Goal: Task Accomplishment & Management: Manage account settings

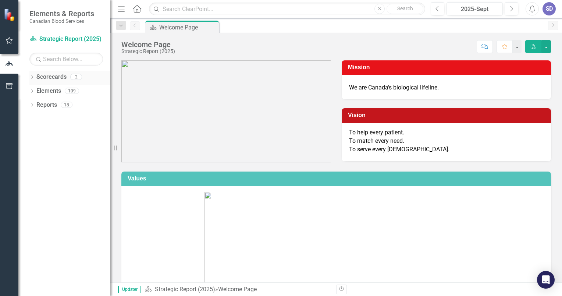
click at [33, 78] on icon "Dropdown" at bounding box center [31, 78] width 5 height 4
click at [66, 93] on link "Strategic Report (2025)" at bounding box center [75, 91] width 70 height 8
click at [34, 119] on icon "Dropdown" at bounding box center [31, 119] width 5 height 4
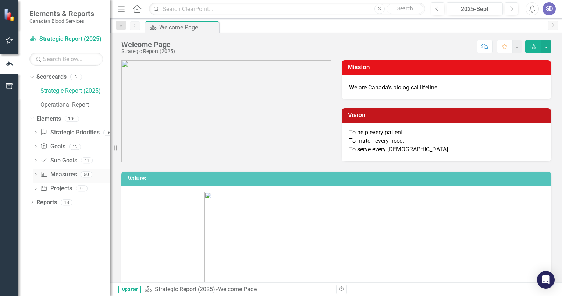
click at [36, 173] on icon at bounding box center [36, 174] width 2 height 3
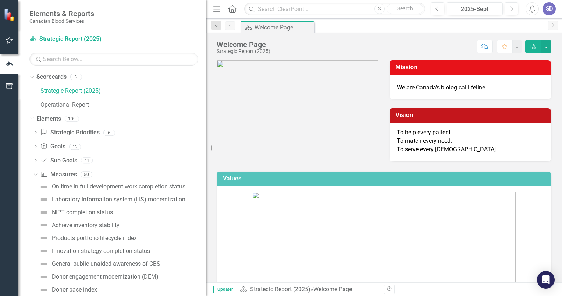
drag, startPoint x: 112, startPoint y: 150, endPoint x: 205, endPoint y: 159, distance: 94.1
click at [205, 159] on div "Resize" at bounding box center [208, 148] width 6 height 296
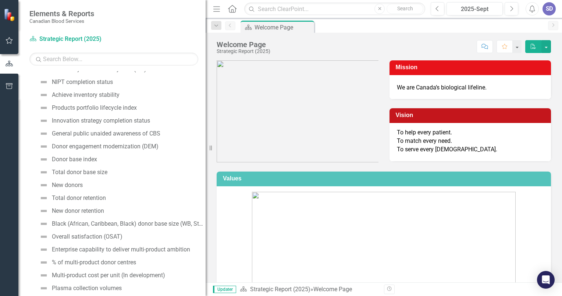
scroll to position [147, 0]
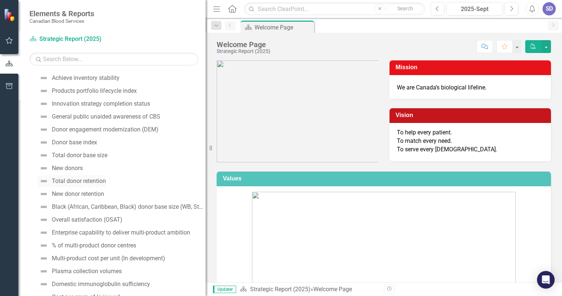
click at [74, 180] on div "Total donor retention" at bounding box center [79, 181] width 54 height 7
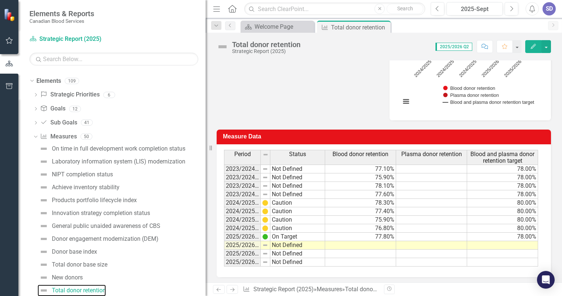
scroll to position [193, 0]
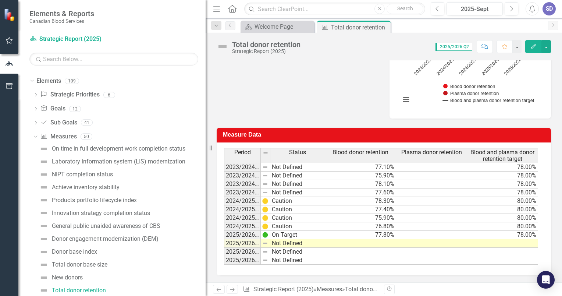
click at [385, 241] on td at bounding box center [360, 243] width 71 height 8
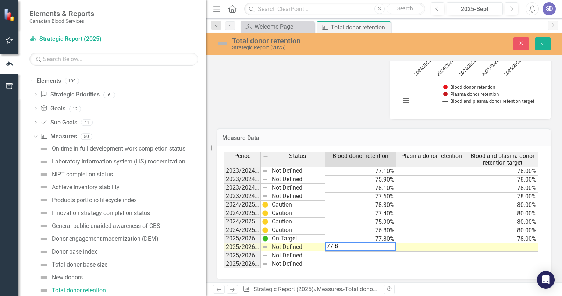
type textarea "77.8"
click at [496, 244] on td at bounding box center [502, 247] width 71 height 8
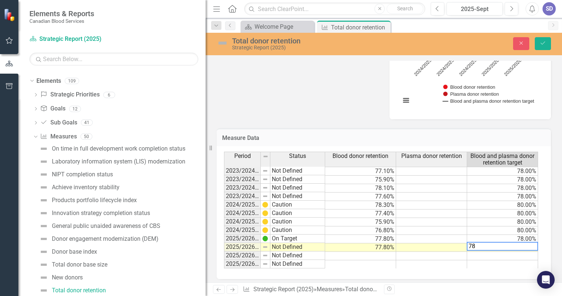
type textarea "78"
click at [493, 266] on td at bounding box center [502, 264] width 71 height 8
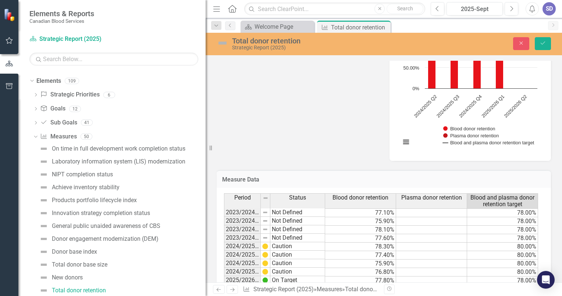
scroll to position [156, 0]
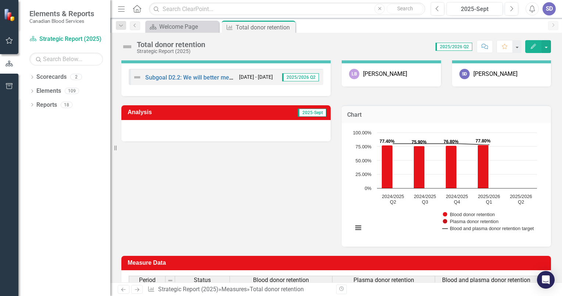
scroll to position [184, 0]
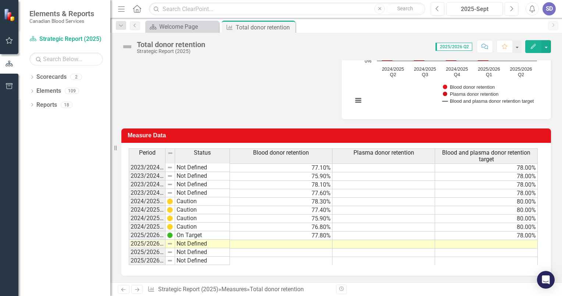
click at [326, 241] on td at bounding box center [281, 244] width 103 height 8
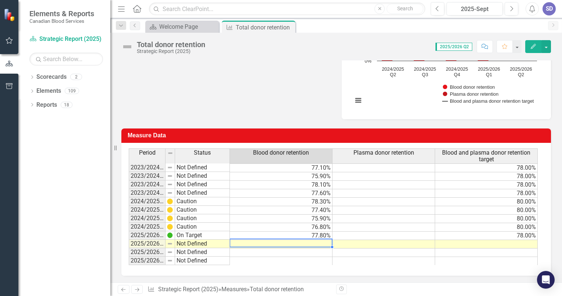
click at [326, 241] on td at bounding box center [281, 244] width 103 height 8
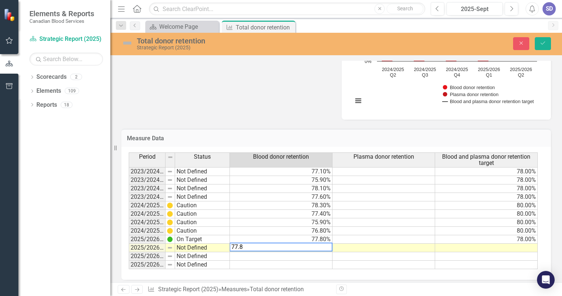
type textarea "77.8"
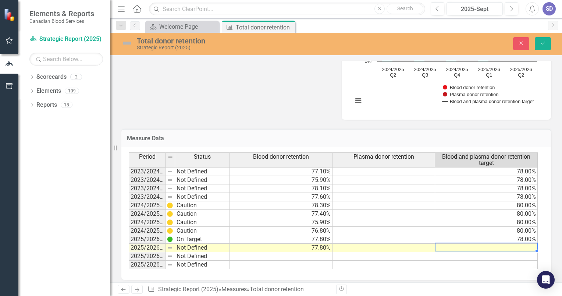
click at [488, 247] on td at bounding box center [486, 247] width 103 height 8
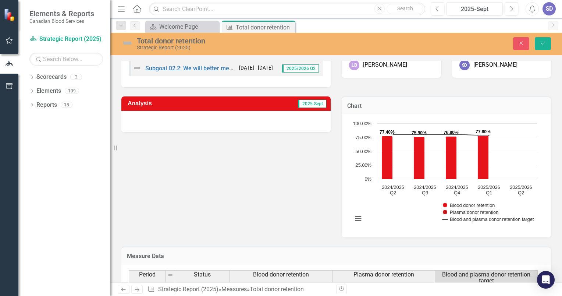
scroll to position [0, 0]
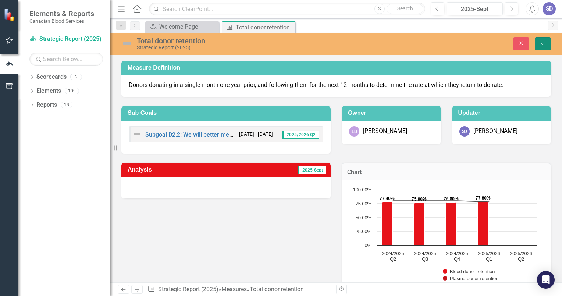
click at [544, 39] on button "Save" at bounding box center [542, 43] width 16 height 13
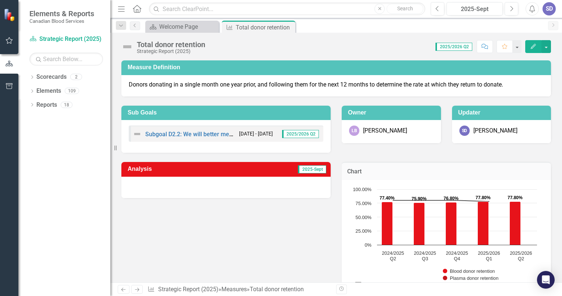
click at [188, 184] on div at bounding box center [225, 186] width 209 height 21
click at [189, 184] on div at bounding box center [225, 186] width 209 height 21
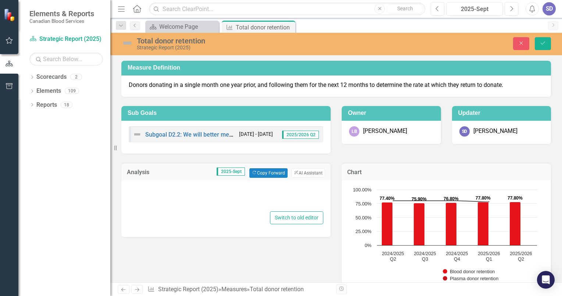
click at [187, 185] on div "Switch to old editor" at bounding box center [225, 208] width 209 height 57
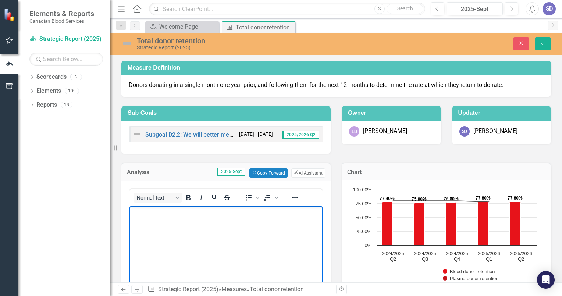
click at [166, 216] on p "Rich Text Area. Press ALT-0 for help." at bounding box center [225, 211] width 189 height 9
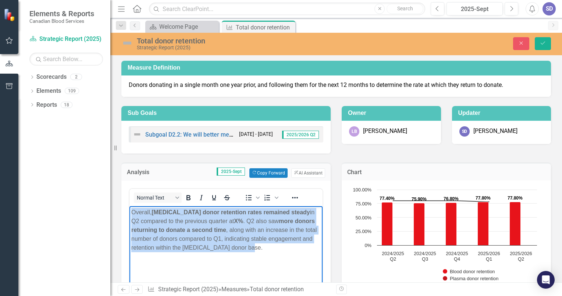
drag, startPoint x: 251, startPoint y: 251, endPoint x: 112, endPoint y: 208, distance: 144.7
click at [129, 208] on html "Overall, [MEDICAL_DATA] donor retention rates remained steady in Q2 compared to…" at bounding box center [225, 260] width 193 height 110
click at [184, 197] on icon "Bold" at bounding box center [188, 197] width 9 height 9
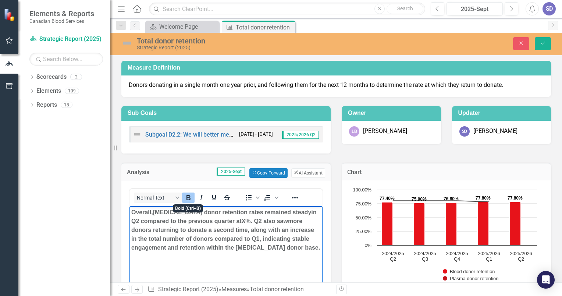
click at [184, 197] on icon "Bold" at bounding box center [188, 197] width 9 height 9
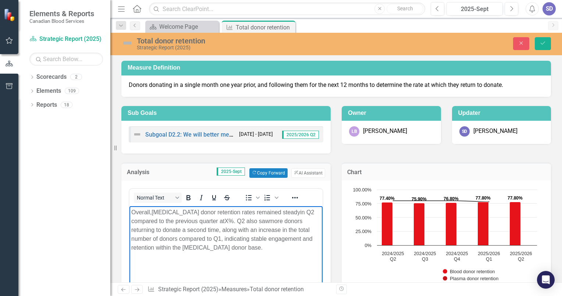
click at [240, 251] on body "Overall, [MEDICAL_DATA] donor retention rates remained steady in Q2 compared to…" at bounding box center [225, 260] width 193 height 110
click at [205, 207] on body "Overall, [MEDICAL_DATA] donor retention rates remained steady in Q2 compared to…" at bounding box center [225, 260] width 193 height 110
click at [229, 219] on p "Overall, [MEDICAL_DATA] donor retention rates remained steady in Q2 compared to…" at bounding box center [225, 229] width 189 height 44
click at [261, 249] on p "Overall, [MEDICAL_DATA] donor retention rates remained steady in Q2 compared to…" at bounding box center [225, 229] width 189 height 44
click at [544, 43] on icon "Save" at bounding box center [542, 42] width 7 height 5
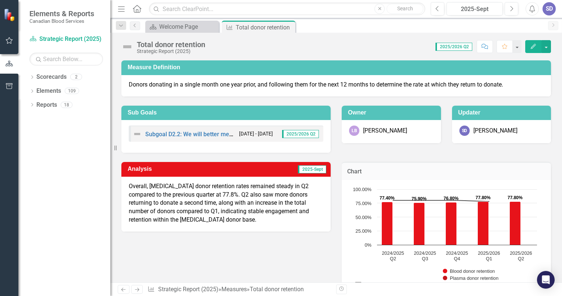
click at [254, 197] on p "Overall, [MEDICAL_DATA] donor retention rates remained steady in Q2 compared to…" at bounding box center [226, 203] width 194 height 42
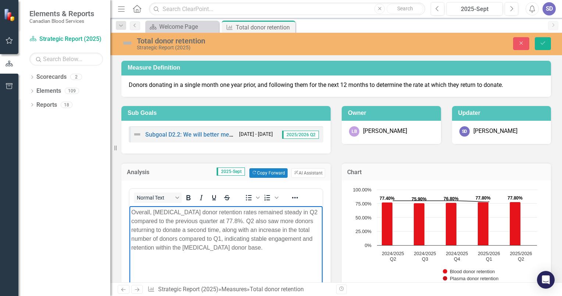
click at [219, 228] on p "Overall, [MEDICAL_DATA] donor retention rates remained steady in Q2 compared to…" at bounding box center [225, 229] width 189 height 44
click at [191, 238] on p "Overall, [MEDICAL_DATA] donor retention rates remained steady in Q2 compared to…" at bounding box center [225, 229] width 189 height 44
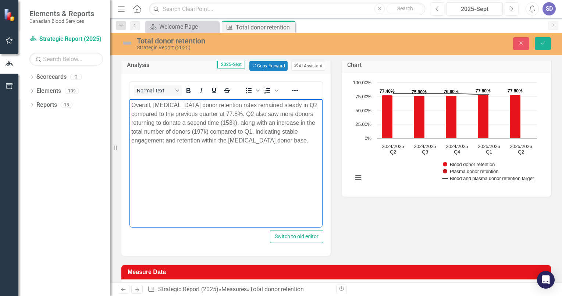
scroll to position [107, 0]
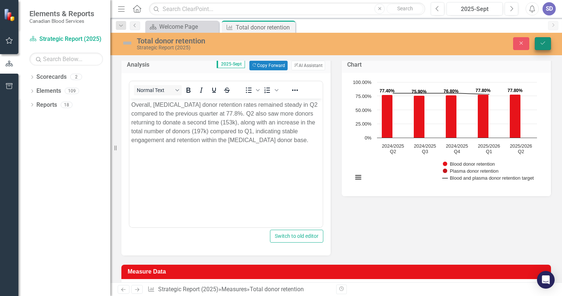
click at [542, 43] on icon "Save" at bounding box center [542, 42] width 7 height 5
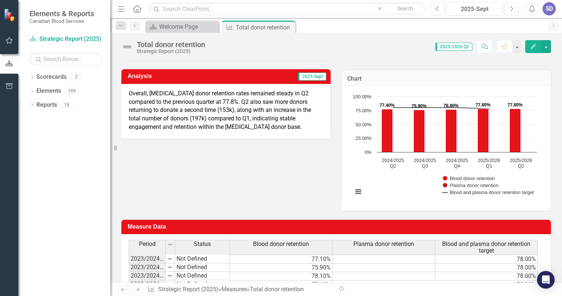
scroll to position [97, 0]
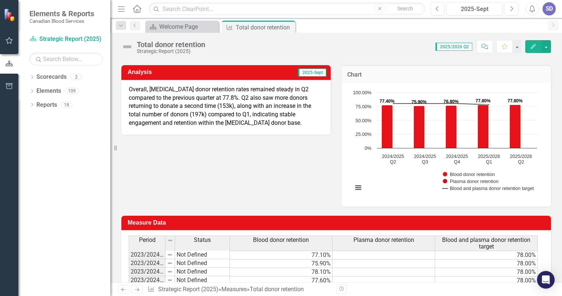
click at [196, 115] on p "Overall, [MEDICAL_DATA] donor retention rates remained steady in Q2 compared to…" at bounding box center [226, 106] width 194 height 42
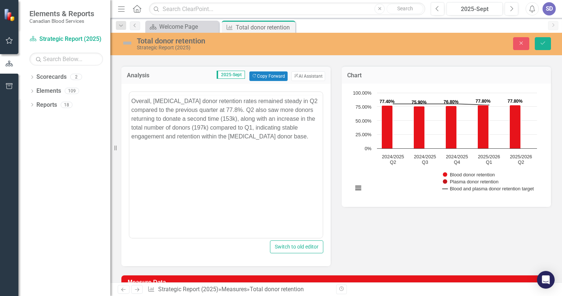
scroll to position [0, 0]
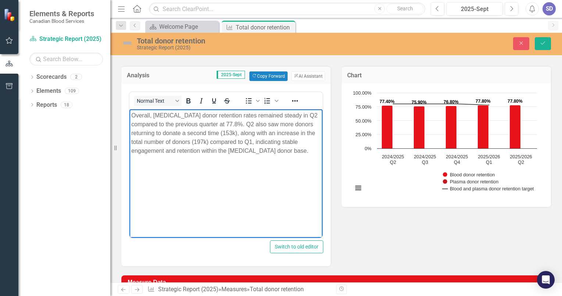
click at [195, 143] on p "Overall, [MEDICAL_DATA] donor retention rates remained steady in Q2 compared to…" at bounding box center [225, 133] width 189 height 44
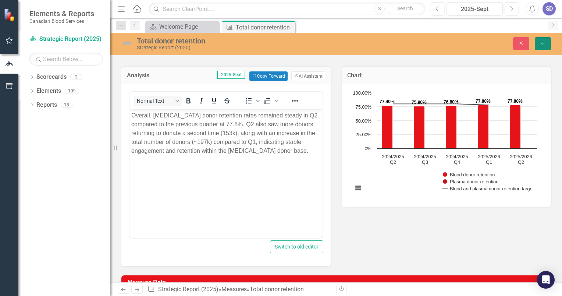
click at [540, 40] on button "Save" at bounding box center [542, 43] width 16 height 13
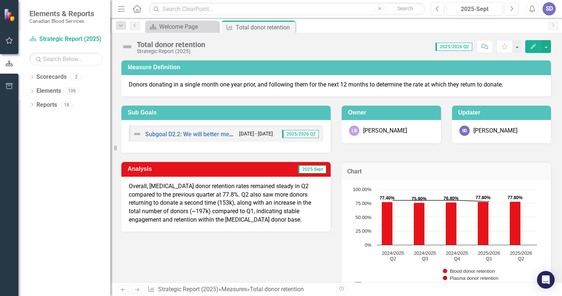
click at [209, 212] on p "Overall, [MEDICAL_DATA] donor retention rates remained steady in Q2 compared to…" at bounding box center [226, 203] width 194 height 42
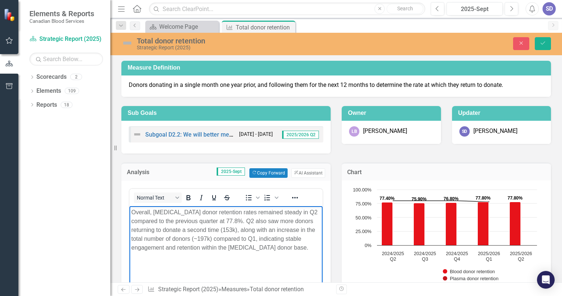
click at [197, 235] on p "Overall, [MEDICAL_DATA] donor retention rates remained steady in Q2 compared to…" at bounding box center [225, 229] width 189 height 44
click at [300, 257] on body "Overall, [MEDICAL_DATA] donor retention rates remained steady in Q2 compared to…" at bounding box center [225, 260] width 193 height 110
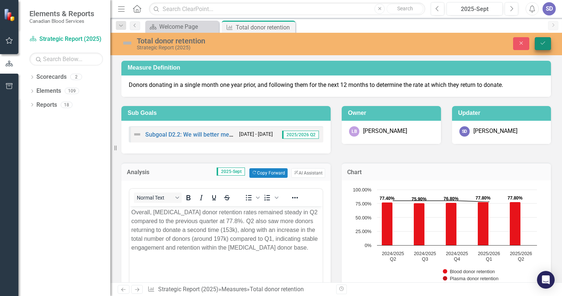
click at [547, 43] on button "Save" at bounding box center [542, 43] width 16 height 13
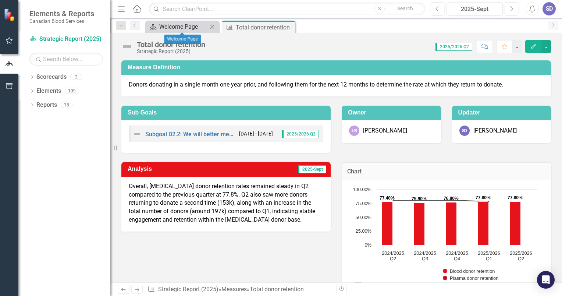
click at [196, 29] on div "Welcome Page" at bounding box center [183, 26] width 49 height 9
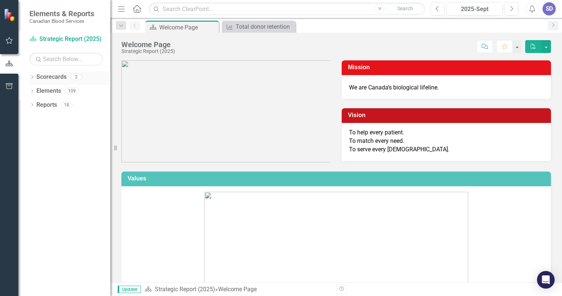
click at [31, 77] on icon "Dropdown" at bounding box center [31, 78] width 5 height 4
click at [32, 121] on icon "Dropdown" at bounding box center [31, 119] width 5 height 4
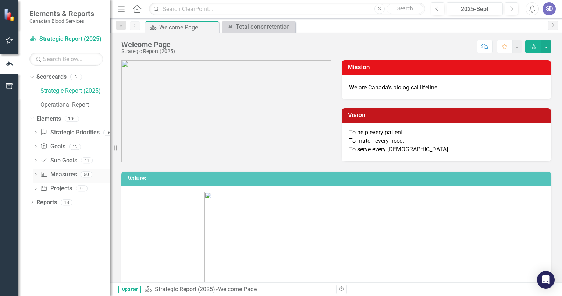
click at [36, 173] on icon at bounding box center [36, 174] width 2 height 3
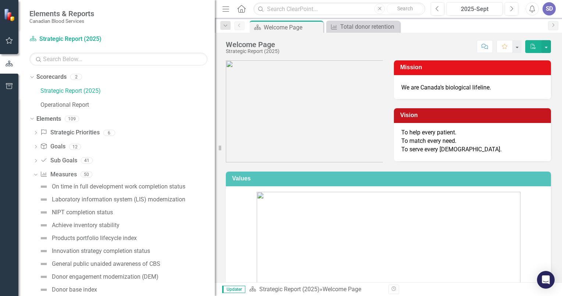
drag, startPoint x: 111, startPoint y: 135, endPoint x: 214, endPoint y: 141, distance: 103.1
click at [215, 141] on div "Resize" at bounding box center [218, 148] width 6 height 296
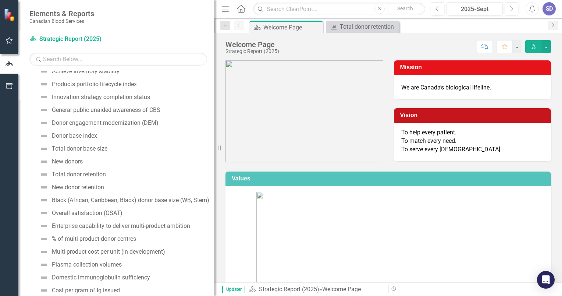
scroll to position [154, 0]
click at [95, 184] on div "New donor retention" at bounding box center [78, 186] width 52 height 7
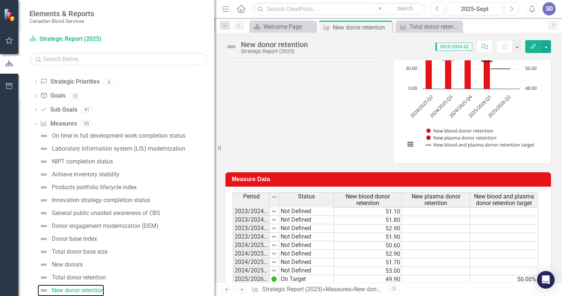
scroll to position [181, 0]
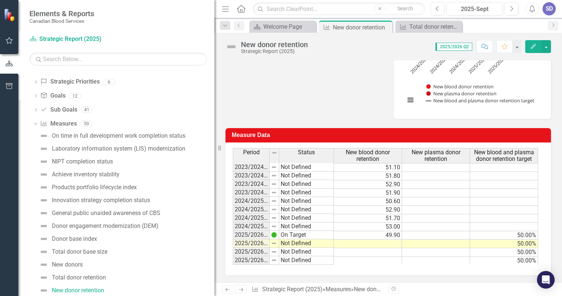
click at [394, 241] on td at bounding box center [368, 243] width 68 height 8
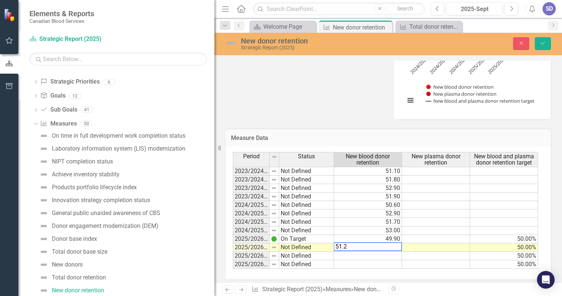
type textarea "51.2"
click at [389, 262] on td at bounding box center [368, 264] width 68 height 8
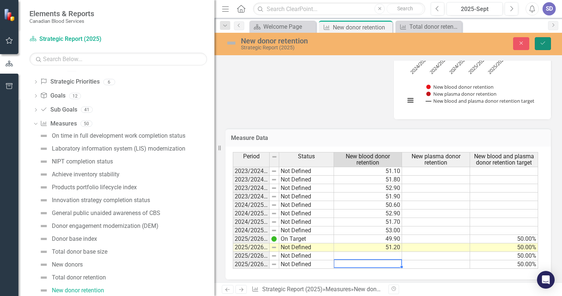
click at [546, 43] on button "Save" at bounding box center [542, 43] width 16 height 13
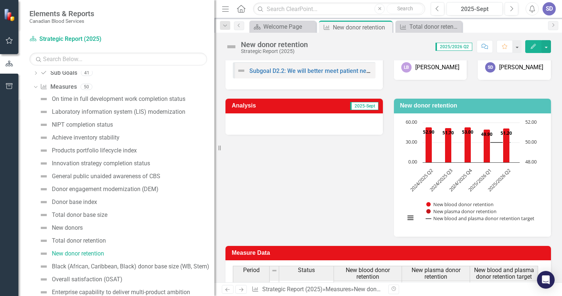
scroll to position [34, 0]
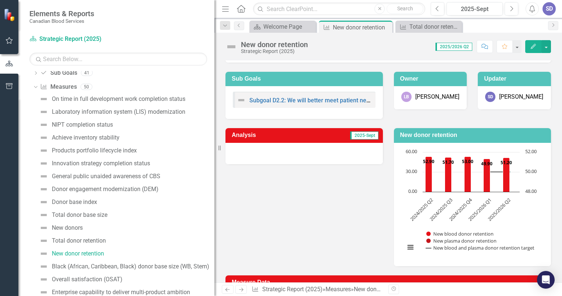
click at [321, 156] on div at bounding box center [303, 153] width 157 height 21
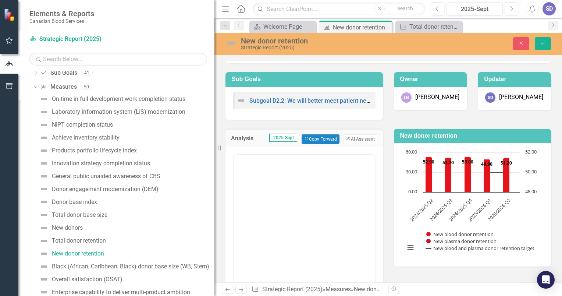
scroll to position [0, 0]
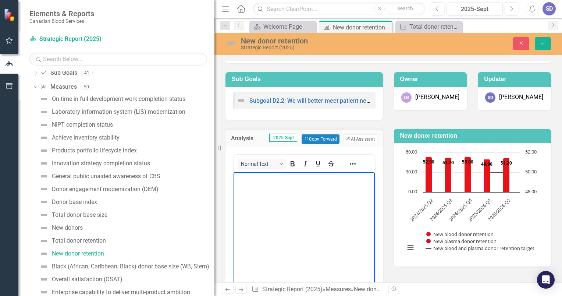
click at [288, 204] on body "Rich Text Area. Press ALT-0 for help." at bounding box center [303, 227] width 141 height 110
click at [351, 179] on p "New donor retention rates improved from Q1 to Q2 with mo" at bounding box center [303, 182] width 137 height 18
click at [271, 186] on p "New donor retention rates improved from Q1 (49.9%) to Q2 with mo" at bounding box center [303, 182] width 137 height 18
click at [362, 190] on p "New donor retention rates improved from Q1 (49.9%) to Q2 (51.2%) with more new …" at bounding box center [303, 182] width 137 height 18
click at [323, 187] on p "New donor retention rates improved from Q1 (49.9%) to Q2 (51.2%) with more new …" at bounding box center [303, 182] width 137 height 18
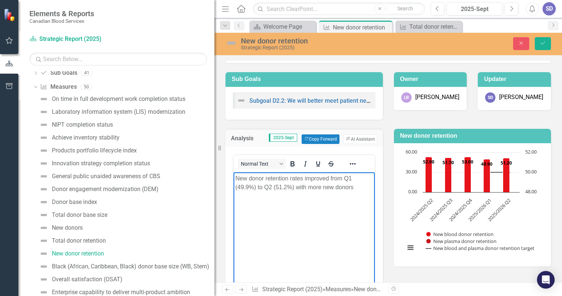
click at [308, 188] on p "New donor retention rates improved from Q1 (49.9%) to Q2 (51.2%) with more new …" at bounding box center [303, 182] width 137 height 18
click at [311, 186] on p "New donor retention rates improved from Q1 (49.9%) to Q2 (51.2%) with 898 more …" at bounding box center [303, 182] width 137 height 18
click at [364, 186] on p "New donor retention rates improved from Q1 (49.9%) to Q2 (51.2%) with 698 more …" at bounding box center [303, 182] width 137 height 18
click at [541, 46] on button "Save" at bounding box center [542, 43] width 16 height 13
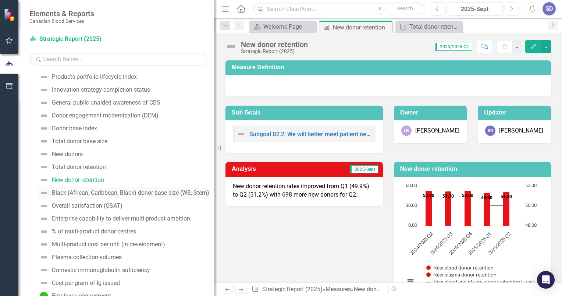
click at [121, 194] on div "Black (African, Caribbean, Black) donor base size (WB, Stem)" at bounding box center [130, 192] width 157 height 7
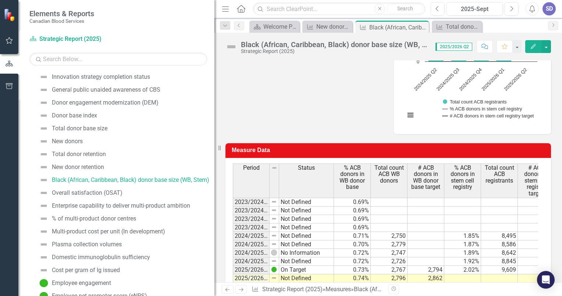
scroll to position [368, 0]
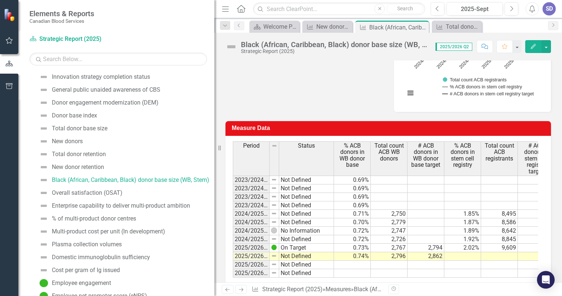
click at [503, 255] on td at bounding box center [499, 256] width 37 height 8
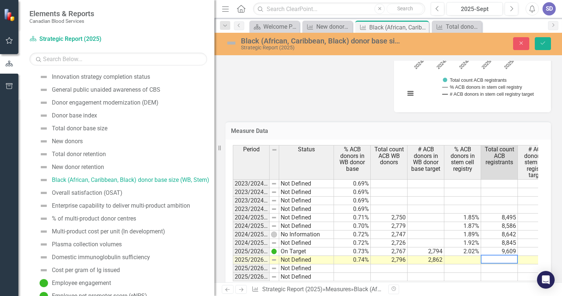
click at [503, 255] on textarea at bounding box center [498, 258] width 37 height 9
type textarea "9869"
click at [470, 260] on td at bounding box center [462, 259] width 37 height 8
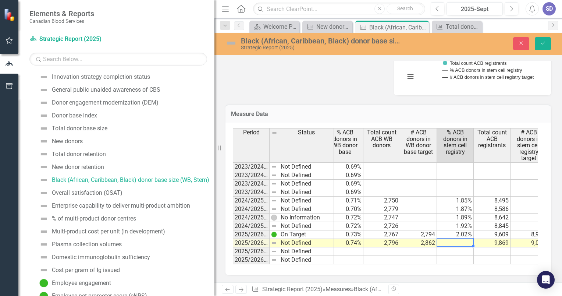
scroll to position [0, 16]
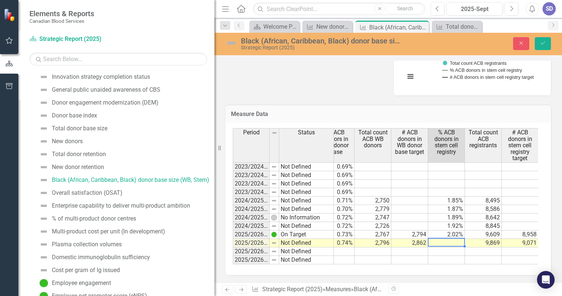
click at [451, 239] on td at bounding box center [446, 243] width 37 height 8
type textarea "2.06"
click at [454, 255] on td at bounding box center [446, 259] width 37 height 8
click at [546, 42] on button "Save" at bounding box center [542, 43] width 16 height 13
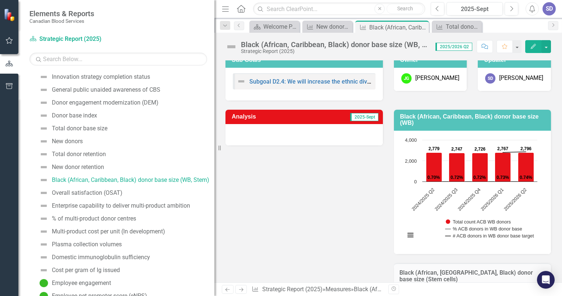
scroll to position [55, 0]
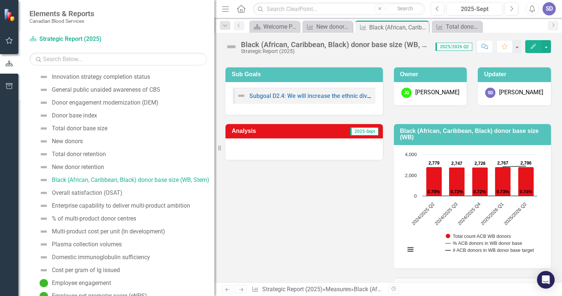
click at [318, 153] on div at bounding box center [303, 148] width 157 height 21
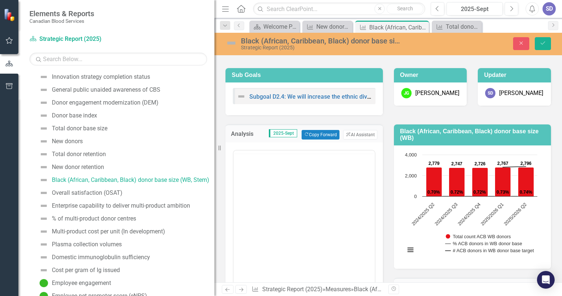
scroll to position [0, 0]
click at [296, 189] on body "Rich Text Area. Press ALT-0 for help." at bounding box center [303, 223] width 141 height 110
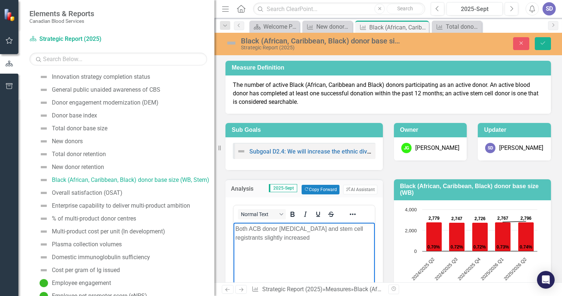
click at [319, 235] on p "Both ACB donor [MEDICAL_DATA] and stem cell registrants slightly increased" at bounding box center [303, 233] width 137 height 18
click at [311, 229] on p "Both ACB donor [MEDICAL_DATA] and stem cell registrants slightly increased in Q…" at bounding box center [303, 237] width 137 height 26
click at [264, 240] on p "Both ACB donor [MEDICAL_DATA] (0.01%) and stem cell registrants slightly increa…" at bounding box center [303, 237] width 137 height 26
click at [537, 42] on button "Save" at bounding box center [542, 43] width 16 height 13
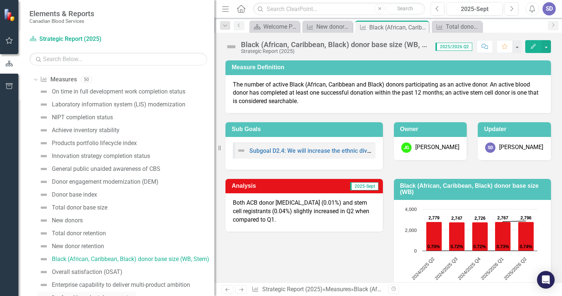
scroll to position [64, 0]
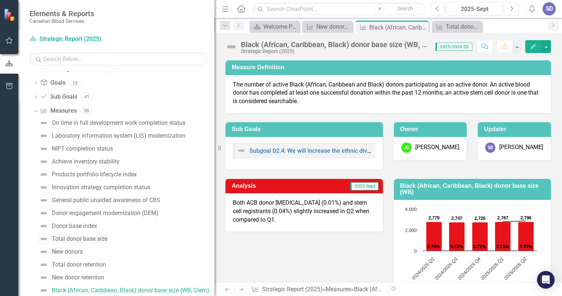
click at [91, 240] on div "Total donor base size" at bounding box center [79, 238] width 55 height 7
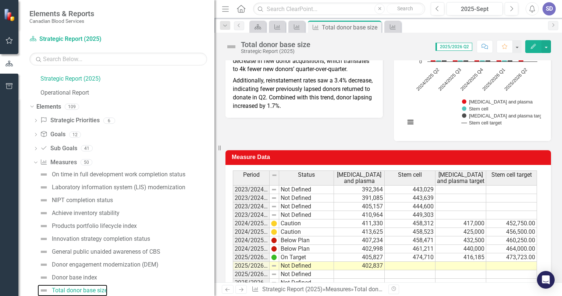
scroll to position [206, 0]
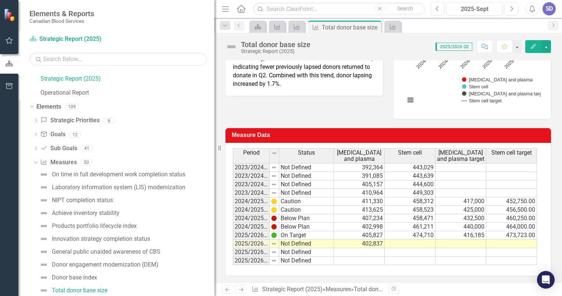
click at [420, 242] on td at bounding box center [409, 243] width 51 height 8
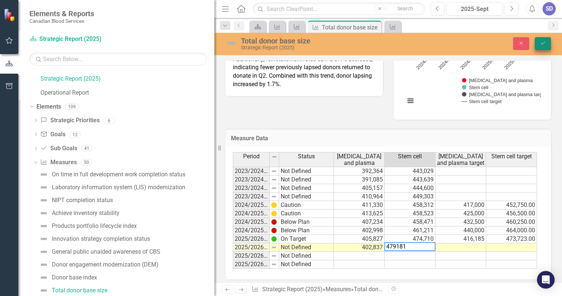
type textarea "479181"
click at [545, 43] on icon "Save" at bounding box center [542, 42] width 7 height 5
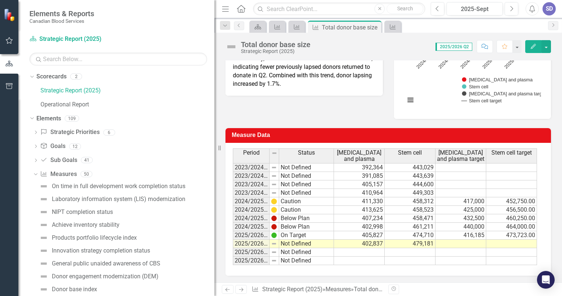
scroll to position [0, 0]
click at [68, 105] on link "Operational Report" at bounding box center [127, 105] width 174 height 8
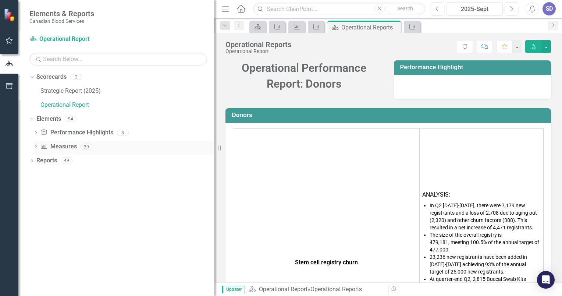
click at [37, 146] on icon "Dropdown" at bounding box center [35, 147] width 5 height 4
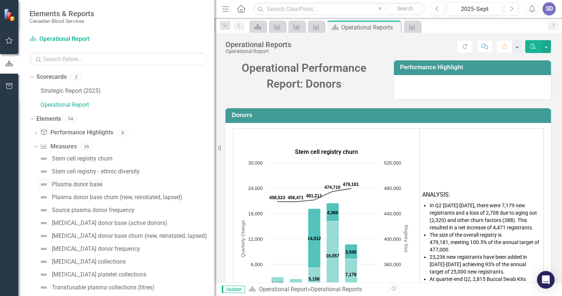
click at [96, 185] on div "Plasma donor base" at bounding box center [77, 184] width 50 height 7
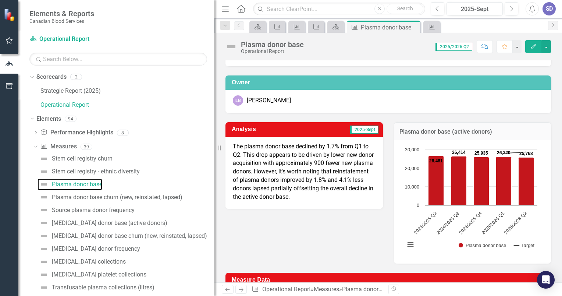
scroll to position [169, 0]
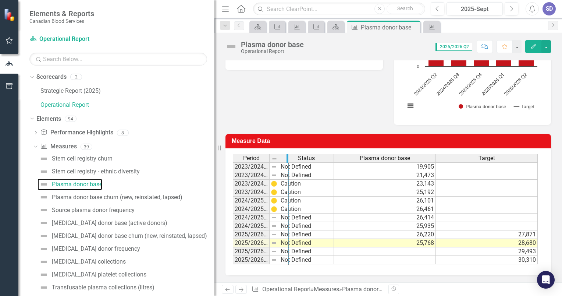
drag, startPoint x: 267, startPoint y: 157, endPoint x: 288, endPoint y: 155, distance: 21.4
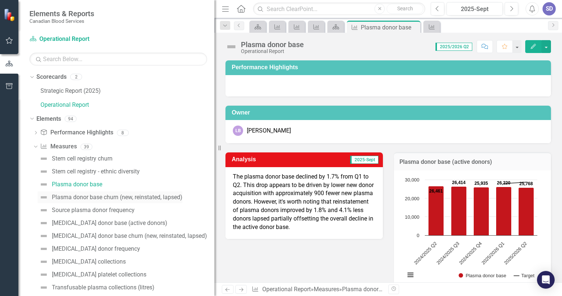
scroll to position [169, 0]
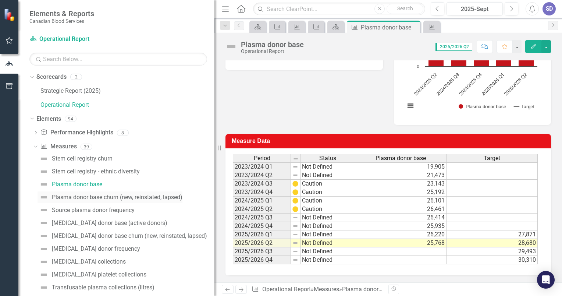
click at [93, 196] on div "Plasma donor base churn (new, reinstated, lapsed)" at bounding box center [117, 197] width 130 height 7
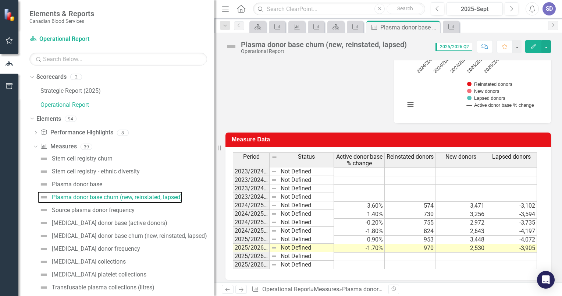
scroll to position [282, 0]
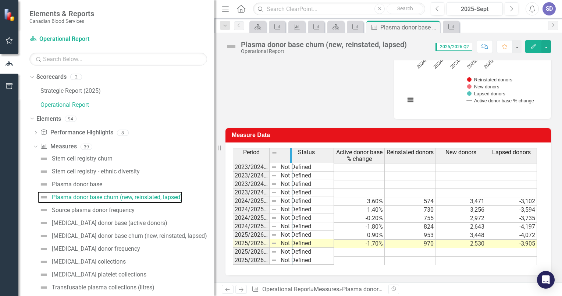
drag, startPoint x: 268, startPoint y: 151, endPoint x: 291, endPoint y: 150, distance: 22.8
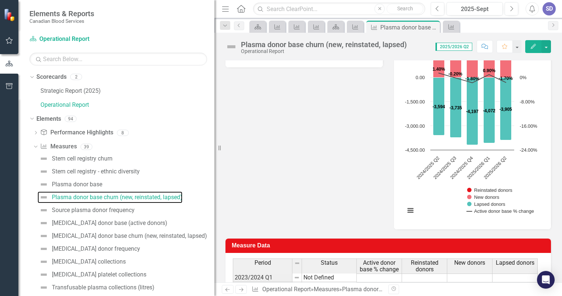
scroll to position [135, 0]
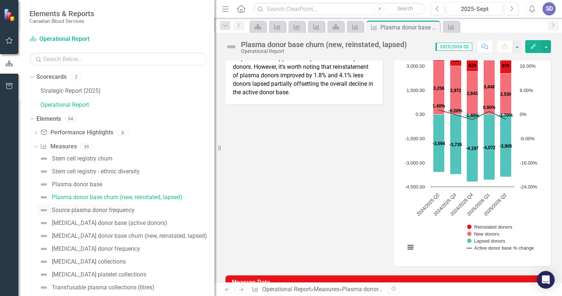
click at [110, 210] on div "Source plasma donor frequency" at bounding box center [93, 210] width 83 height 7
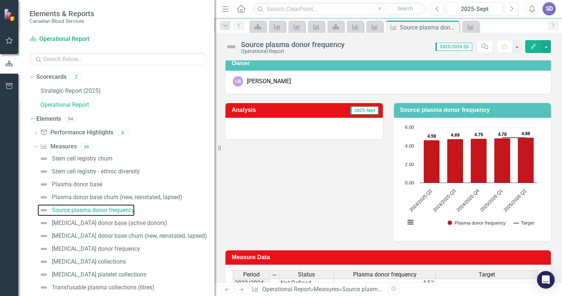
scroll to position [19, 0]
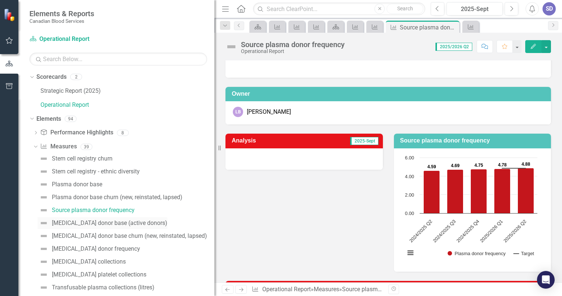
click at [96, 221] on div "[MEDICAL_DATA] donor base (active donors)" at bounding box center [109, 222] width 115 height 7
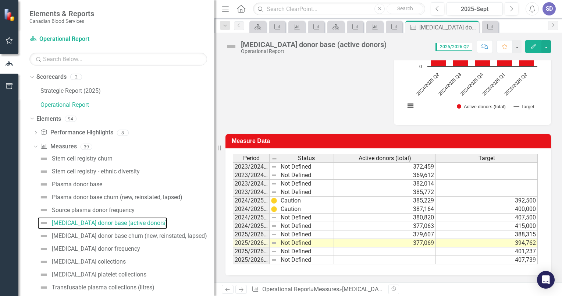
scroll to position [37, 0]
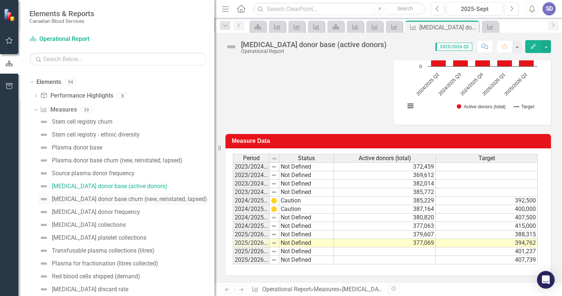
click at [141, 200] on div "[MEDICAL_DATA] donor base churn (new, reinstated, lapsed)" at bounding box center [129, 199] width 155 height 7
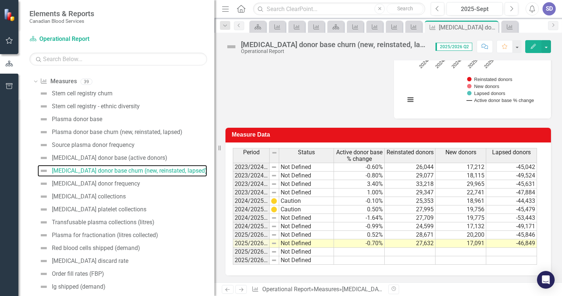
scroll to position [74, 0]
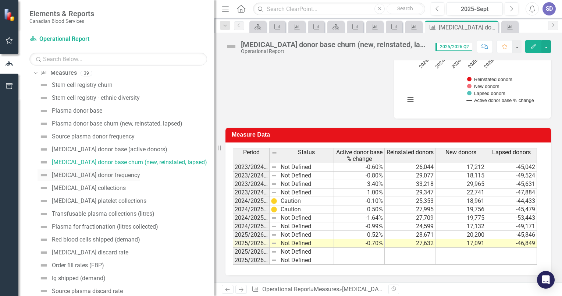
click at [118, 176] on div "[MEDICAL_DATA] donor frequency" at bounding box center [96, 175] width 88 height 7
